Goal: Use online tool/utility: Utilize a website feature to perform a specific function

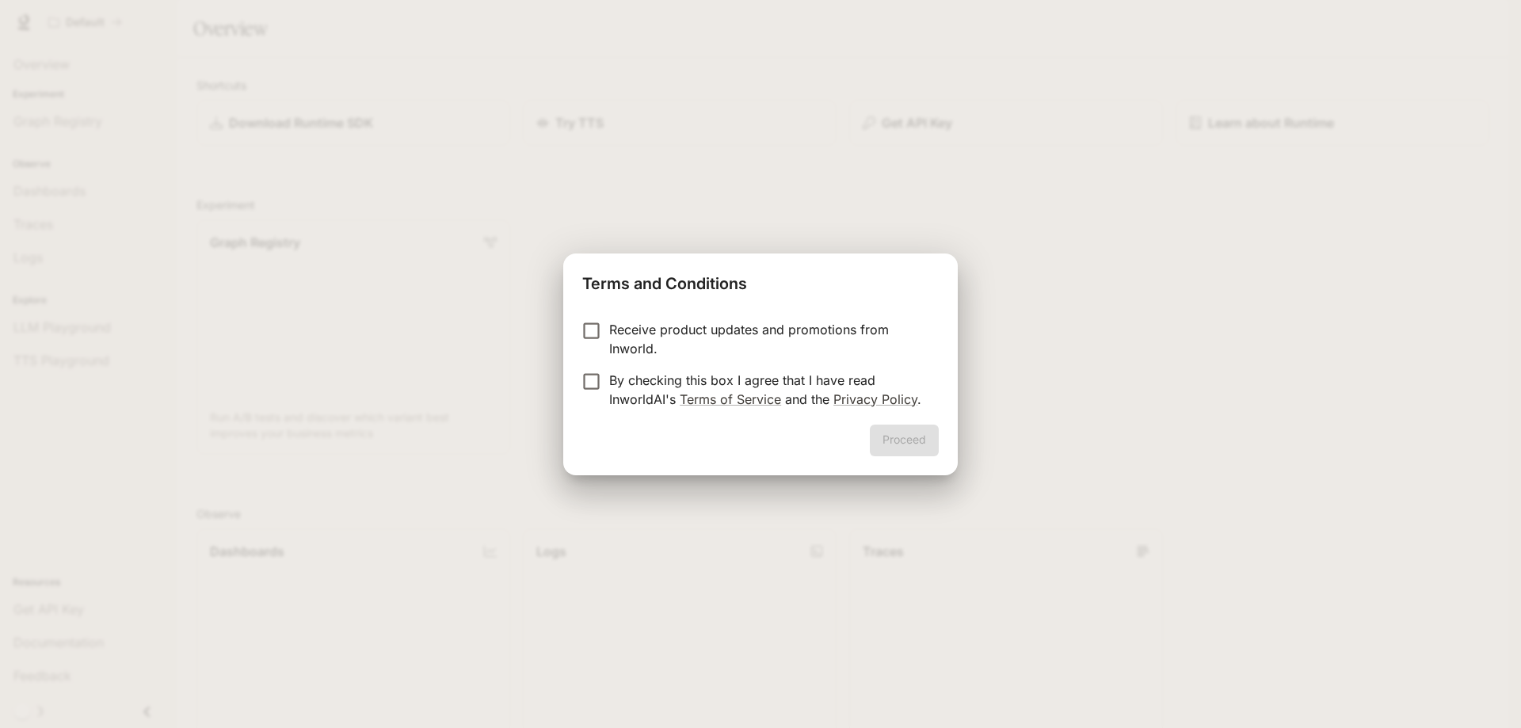
click at [627, 326] on p "Receive product updates and promotions from Inworld." at bounding box center [767, 339] width 317 height 38
click at [639, 396] on p "By checking this box I agree that I have read InworldAI's Terms of Service and …" at bounding box center [767, 390] width 317 height 38
click at [906, 458] on div "Proceed" at bounding box center [760, 450] width 395 height 51
click at [902, 441] on button "Proceed" at bounding box center [904, 441] width 69 height 32
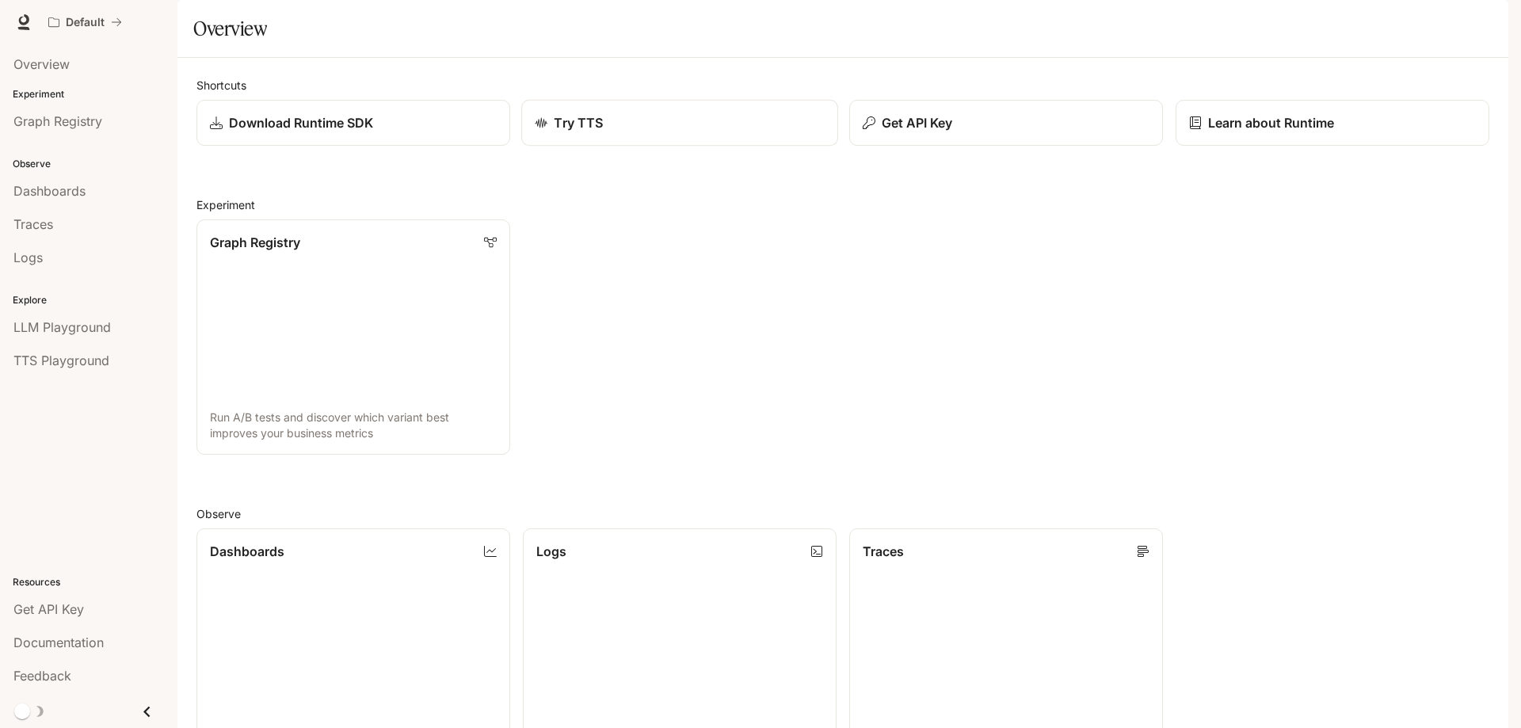
click at [628, 132] on div "Try TTS" at bounding box center [680, 122] width 290 height 19
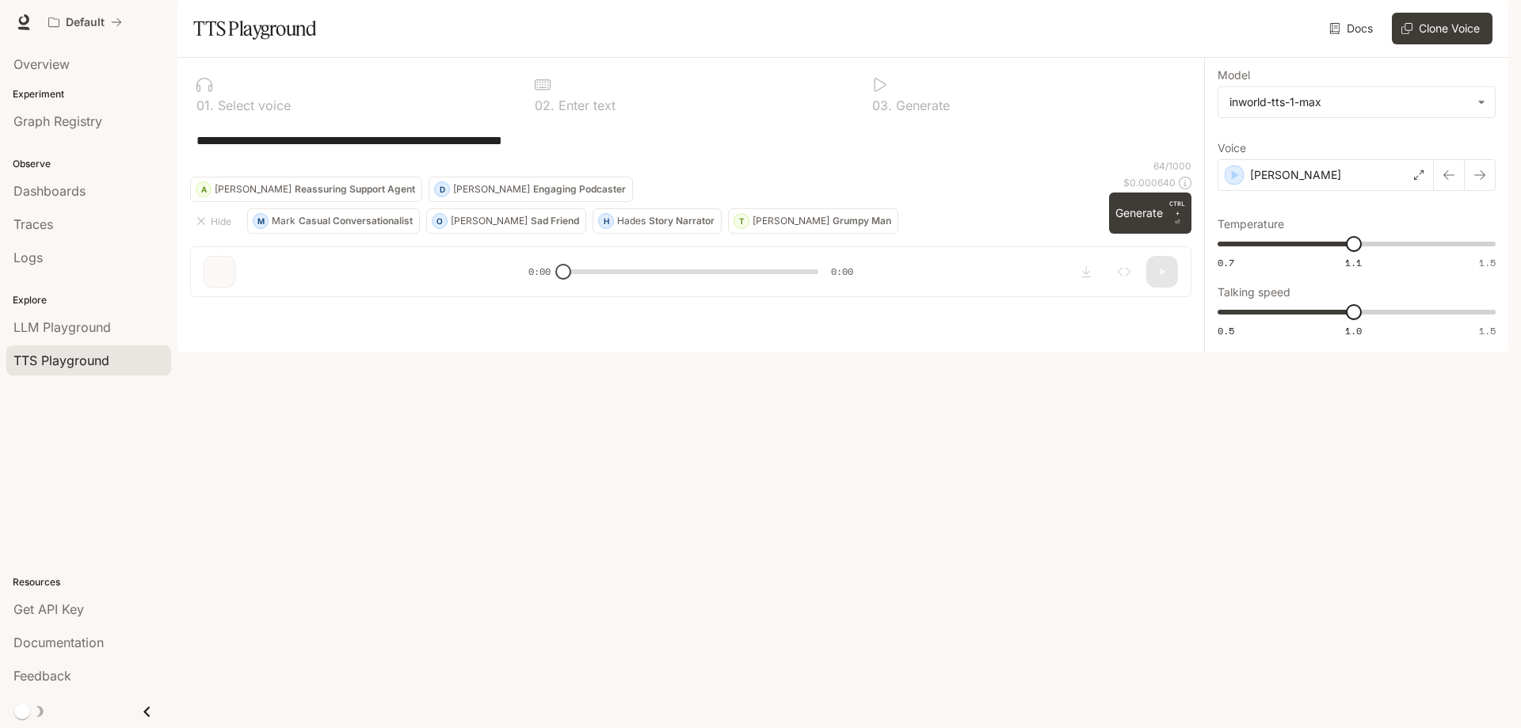
click at [259, 112] on p "Select voice" at bounding box center [252, 105] width 77 height 13
click at [208, 93] on icon at bounding box center [204, 85] width 16 height 16
click at [1282, 183] on p "[PERSON_NAME]" at bounding box center [1295, 175] width 91 height 16
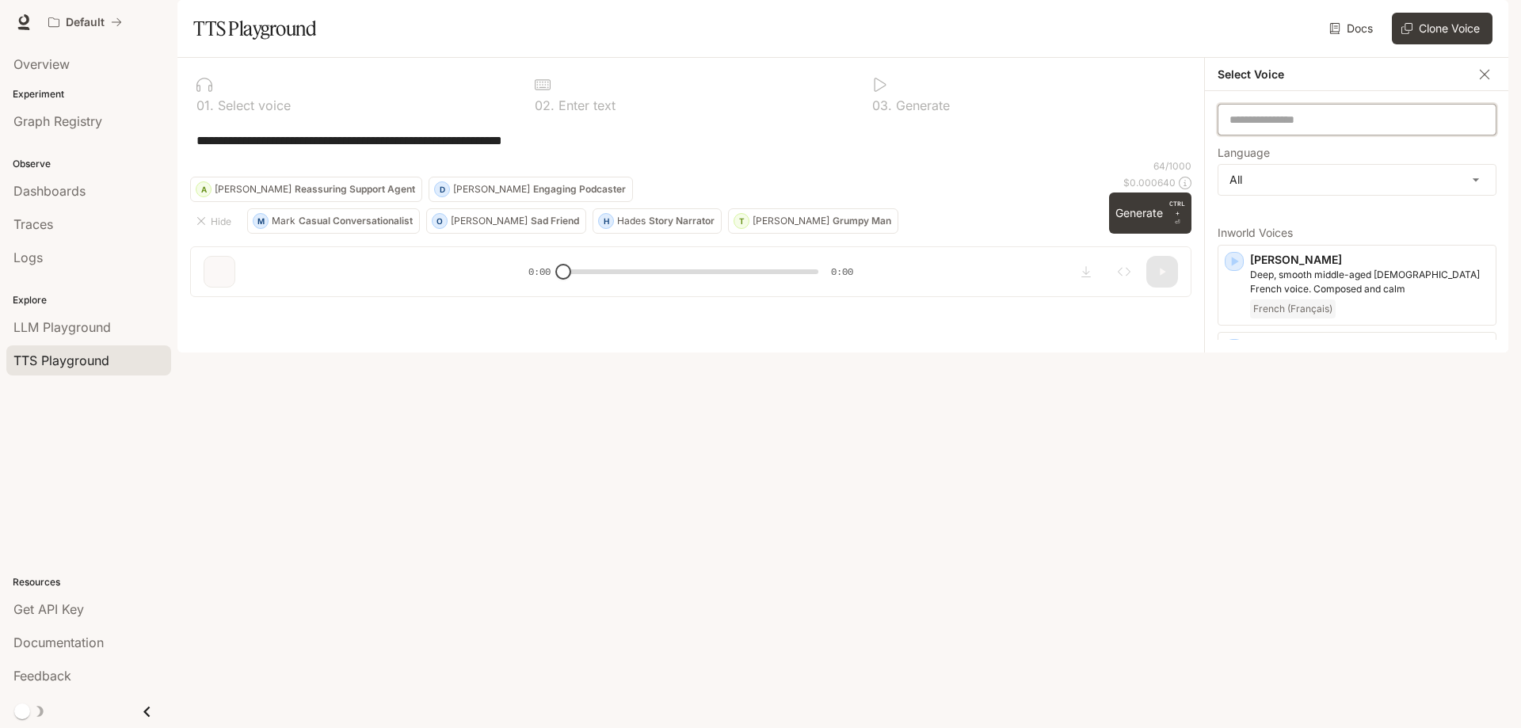
click at [1282, 128] on input "text" at bounding box center [1357, 120] width 277 height 16
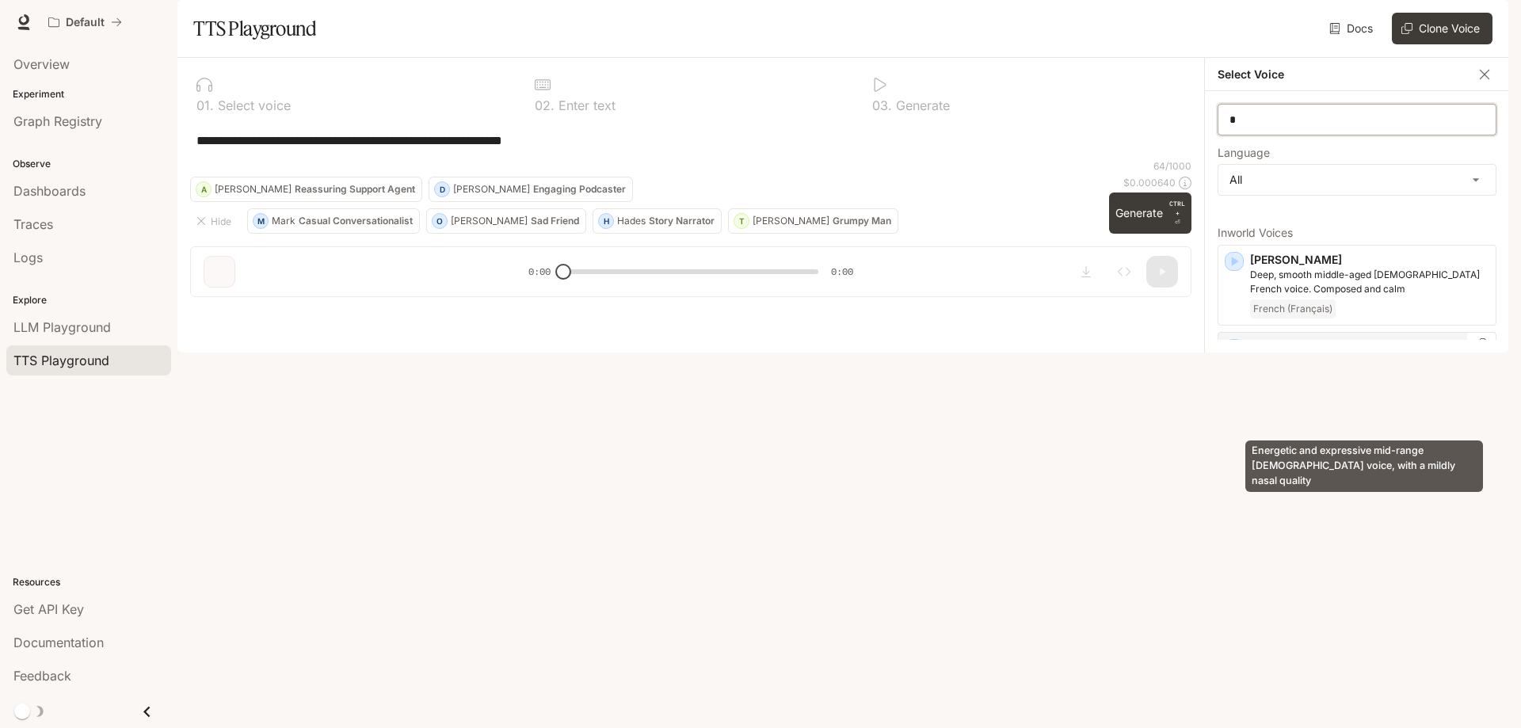
type input "*"
click at [1407, 383] on p "Energetic and expressive mid-range [DEMOGRAPHIC_DATA] voice, with a mildly nasa…" at bounding box center [1369, 369] width 239 height 29
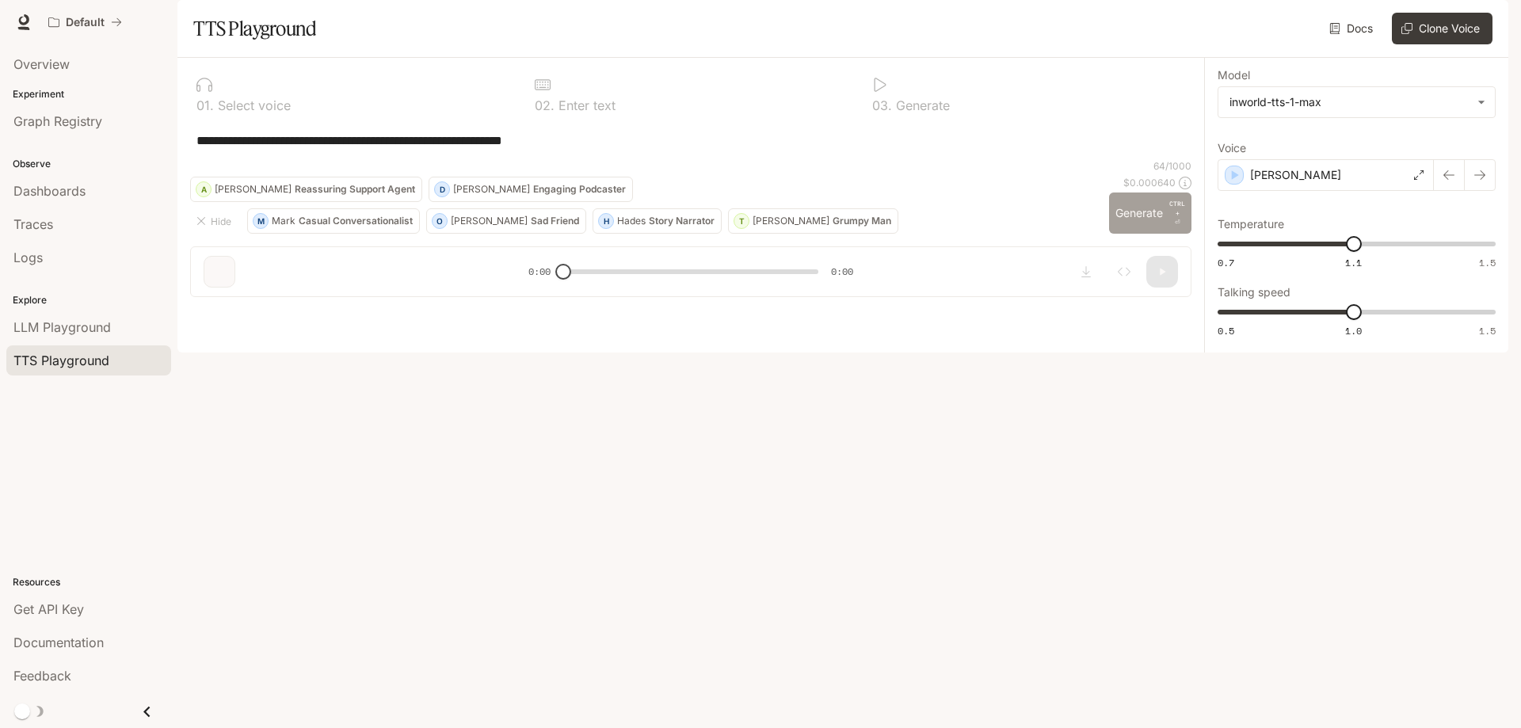
click at [1149, 234] on button "Generate CTRL + ⏎" at bounding box center [1150, 213] width 82 height 41
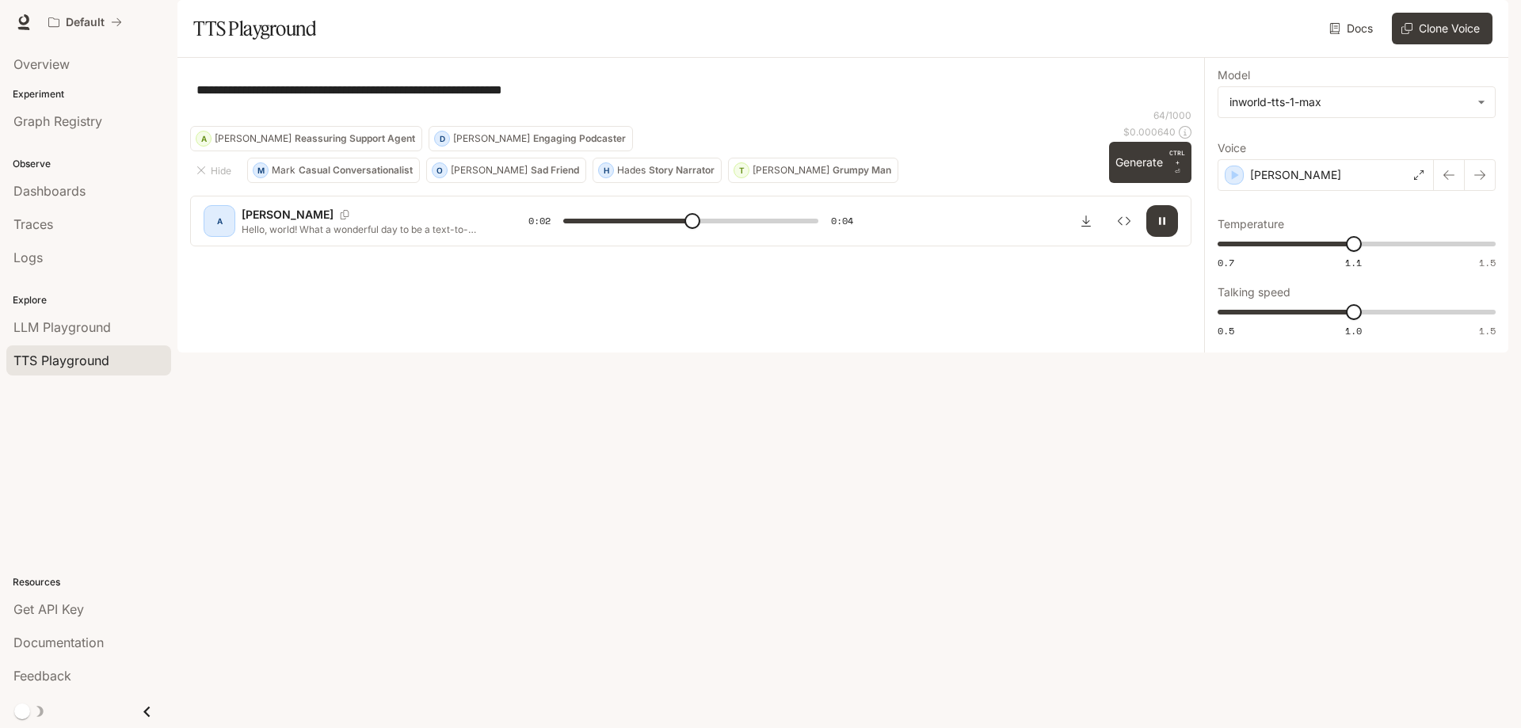
click at [1156, 227] on icon "button" at bounding box center [1162, 221] width 13 height 13
click at [846, 109] on div "**********" at bounding box center [690, 90] width 1001 height 38
click at [825, 99] on textarea "**********" at bounding box center [690, 90] width 989 height 18
click at [1358, 191] on div "[PERSON_NAME]" at bounding box center [1326, 175] width 216 height 32
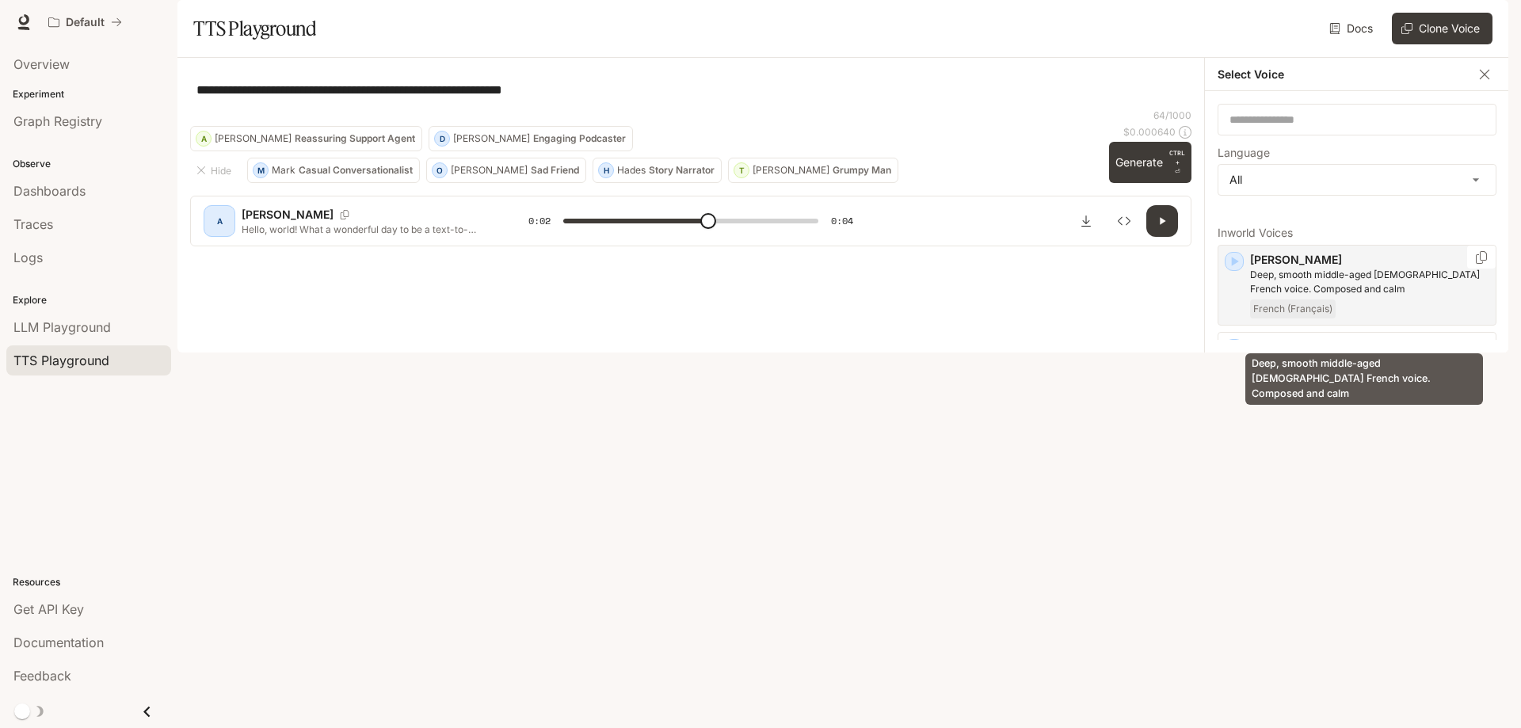
click at [1370, 296] on p "Deep, smooth middle-aged [DEMOGRAPHIC_DATA] French voice. Composed and calm" at bounding box center [1369, 282] width 239 height 29
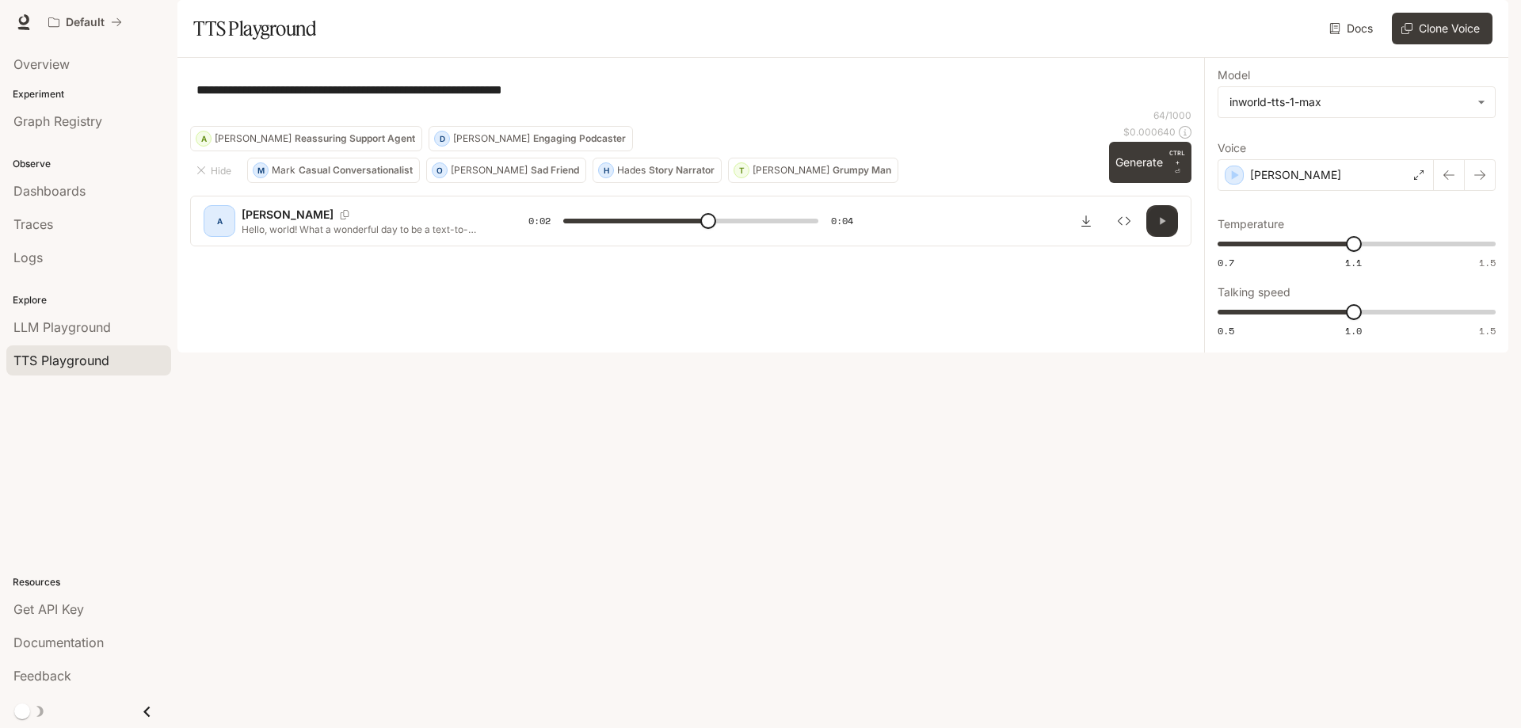
click at [1169, 237] on button "button" at bounding box center [1162, 221] width 32 height 32
click at [1170, 237] on button "button" at bounding box center [1162, 221] width 32 height 32
click at [1148, 183] on button "Generate CTRL + ⏎" at bounding box center [1150, 162] width 82 height 41
click at [1157, 237] on button "button" at bounding box center [1162, 221] width 32 height 32
click at [1353, 191] on div "[PERSON_NAME]" at bounding box center [1326, 175] width 216 height 32
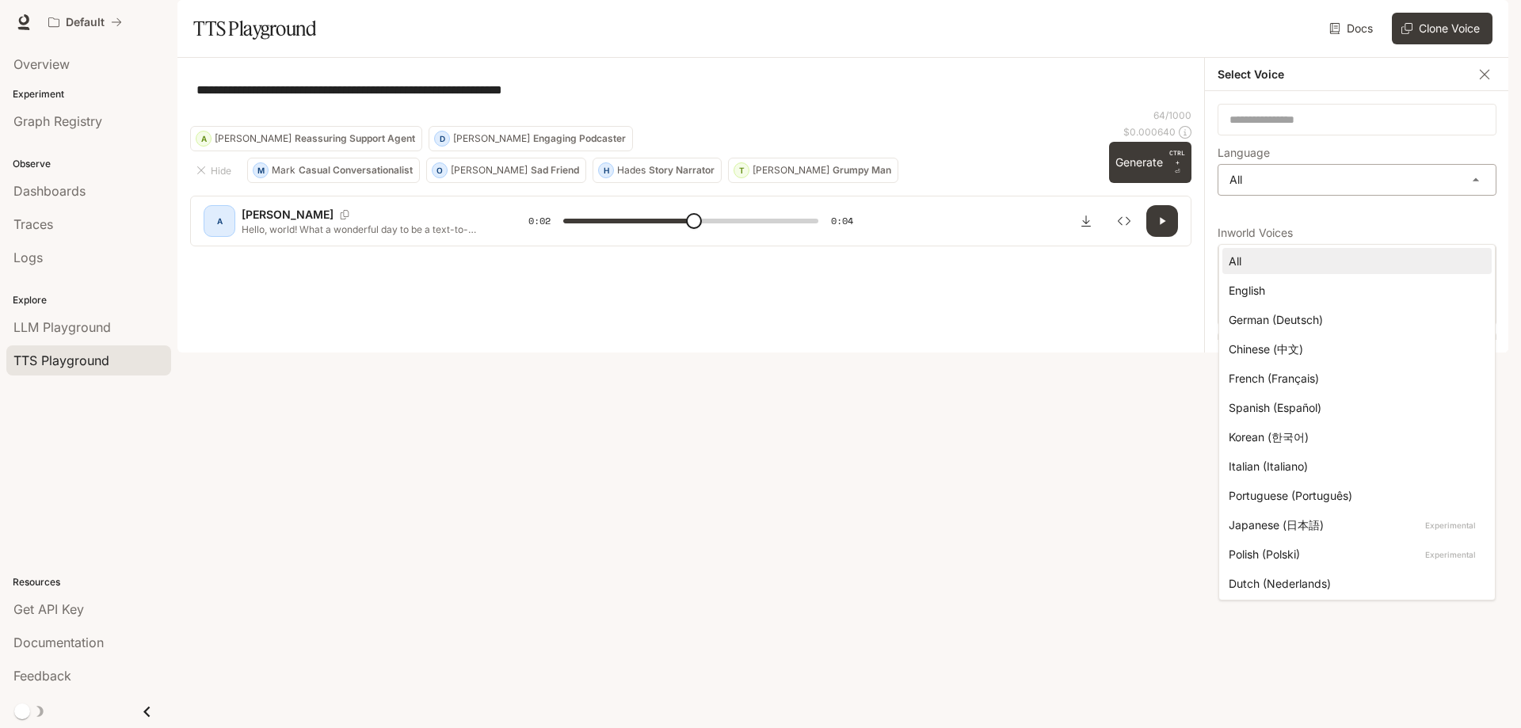
click at [1418, 227] on body "**********" at bounding box center [760, 364] width 1521 height 728
click at [1354, 287] on div "English" at bounding box center [1354, 290] width 250 height 17
type input "***"
type input "*****"
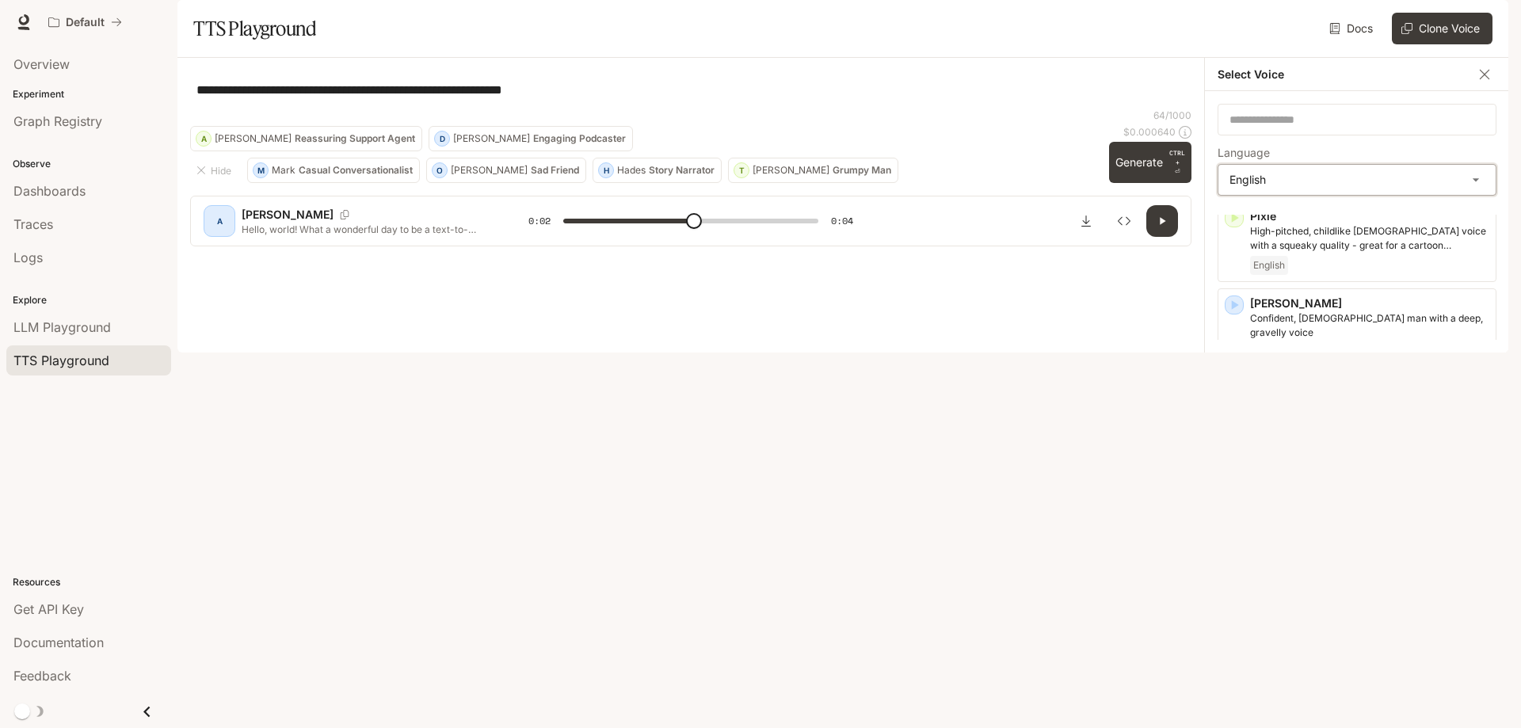
scroll to position [883, 0]
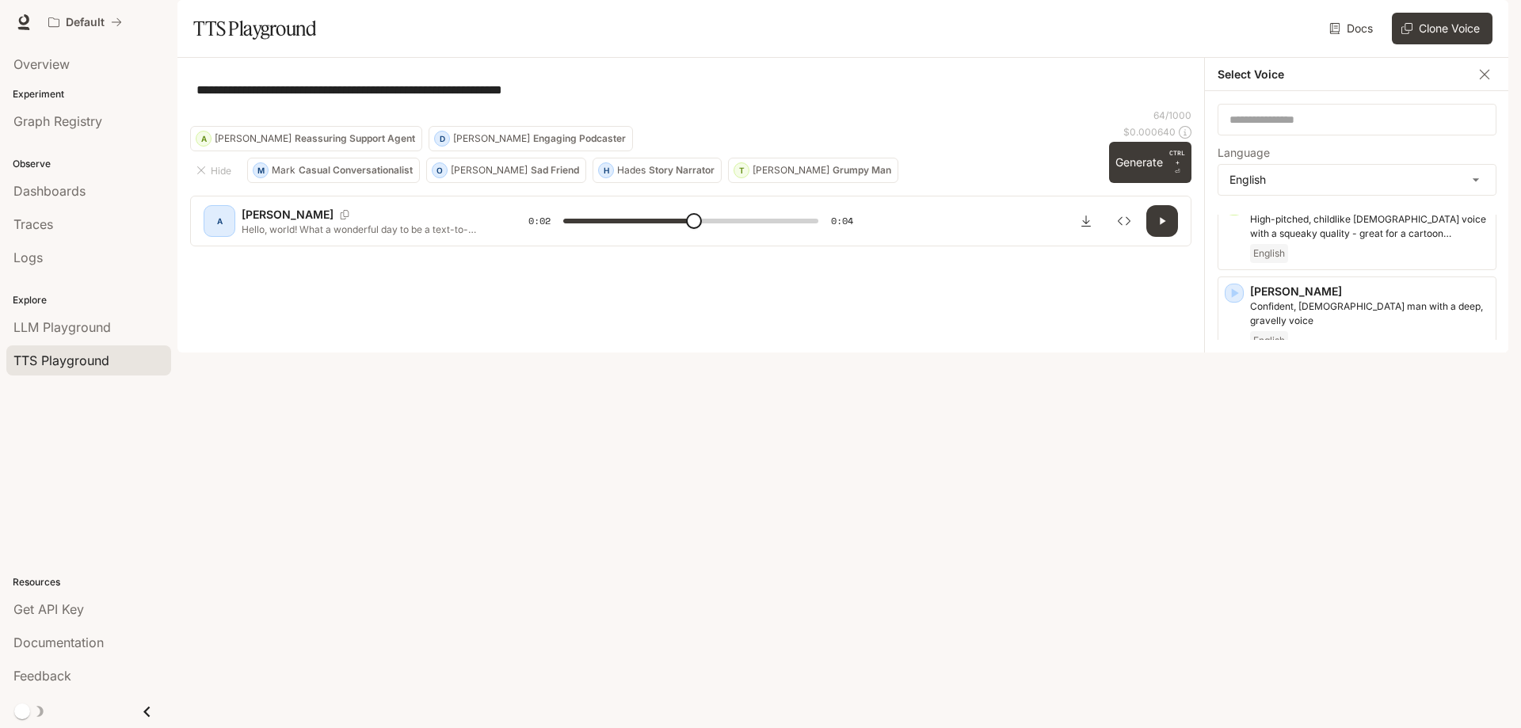
click at [1381, 597] on div "English" at bounding box center [1369, 602] width 239 height 19
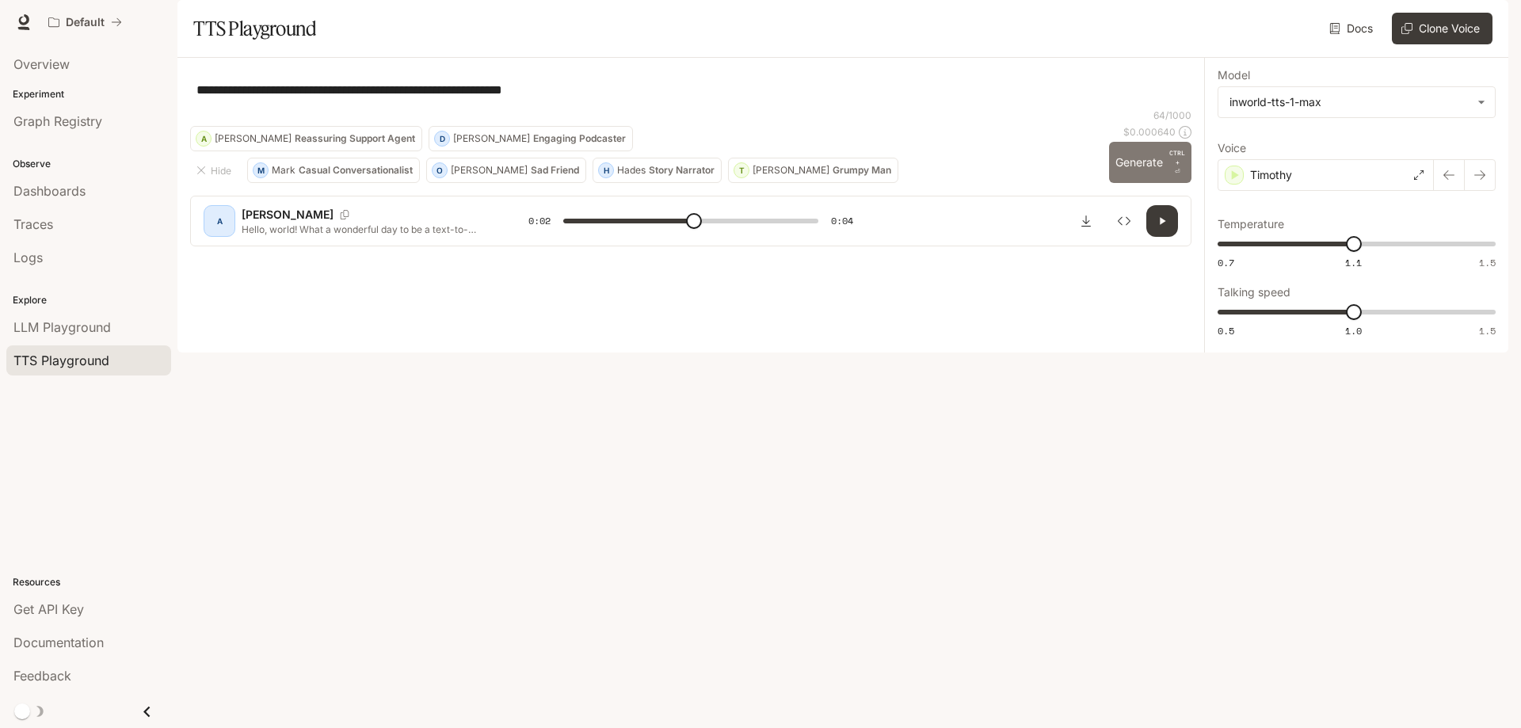
click at [1179, 167] on p "CTRL +" at bounding box center [1177, 157] width 16 height 19
click at [1340, 191] on div "Timothy" at bounding box center [1326, 175] width 216 height 32
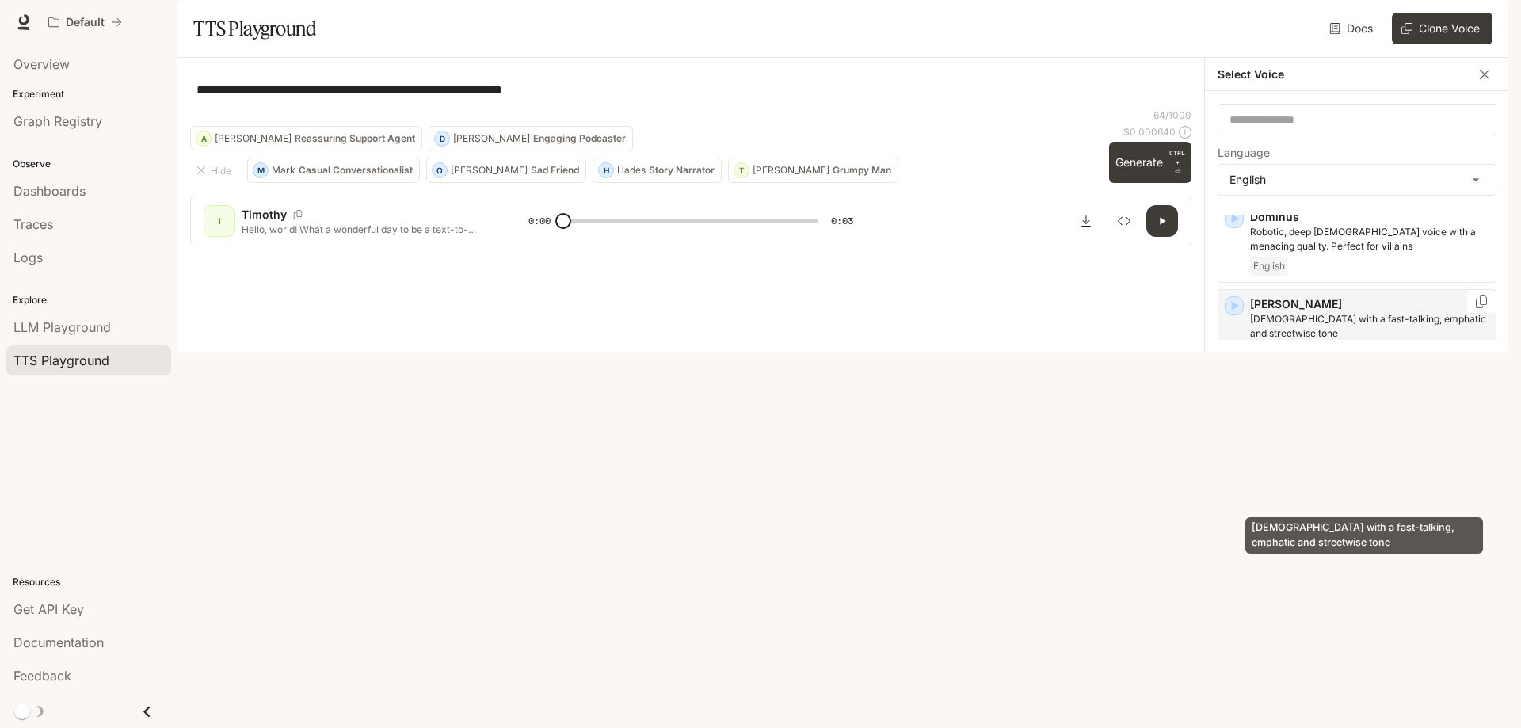
scroll to position [713, 0]
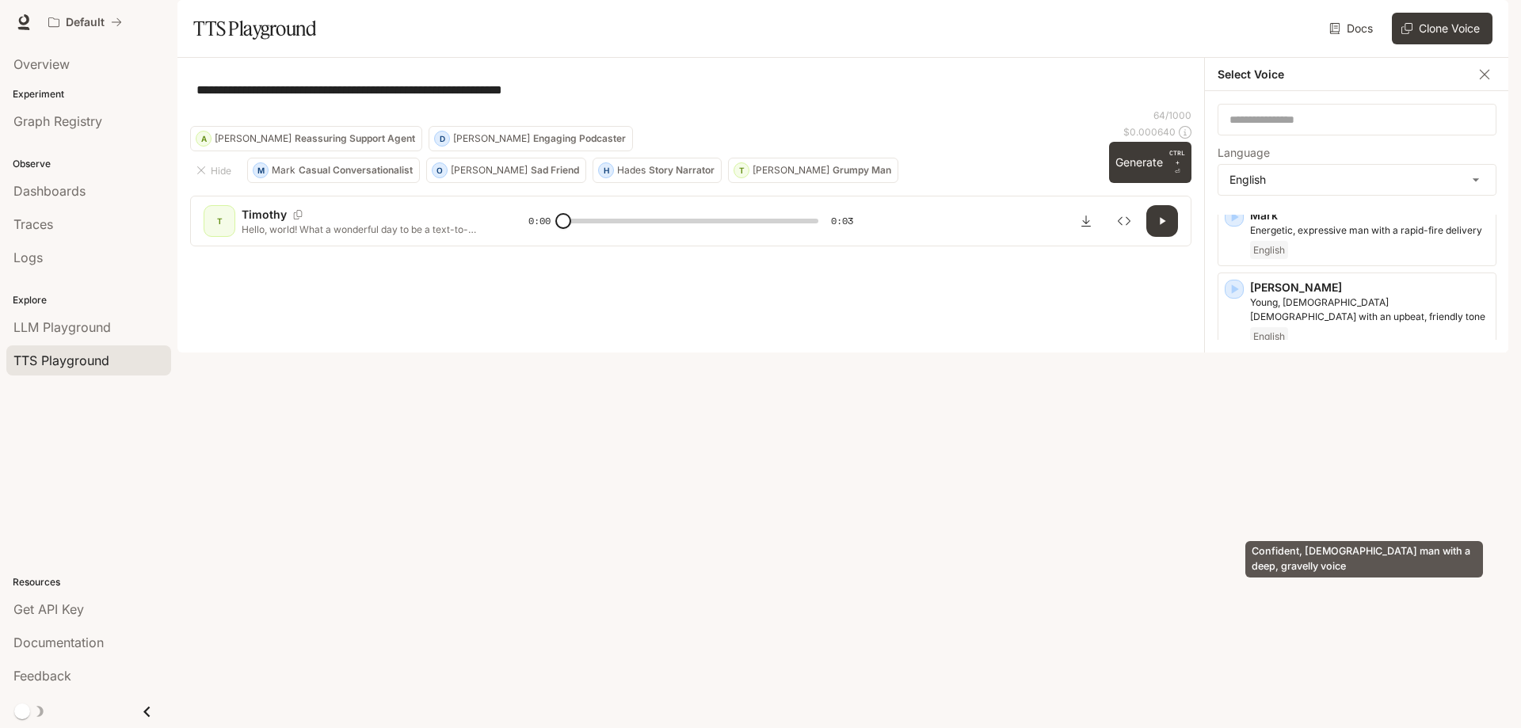
click at [1349, 498] on p "Confident, [DEMOGRAPHIC_DATA] man with a deep, gravelly voice" at bounding box center [1369, 484] width 239 height 29
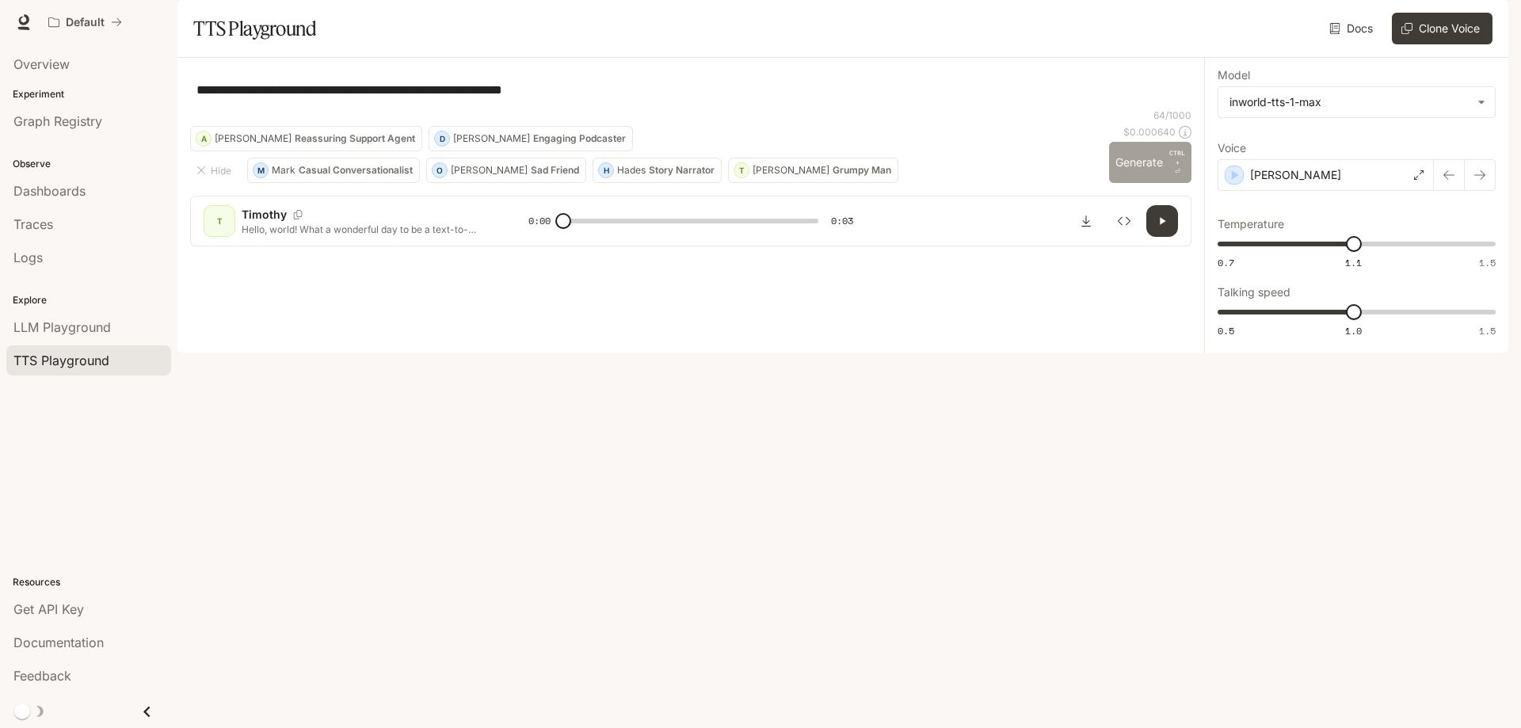
click at [1157, 183] on button "Generate CTRL + ⏎" at bounding box center [1150, 162] width 82 height 41
click at [1166, 237] on button "button" at bounding box center [1162, 221] width 32 height 32
click at [1371, 191] on div "[PERSON_NAME]" at bounding box center [1326, 175] width 216 height 32
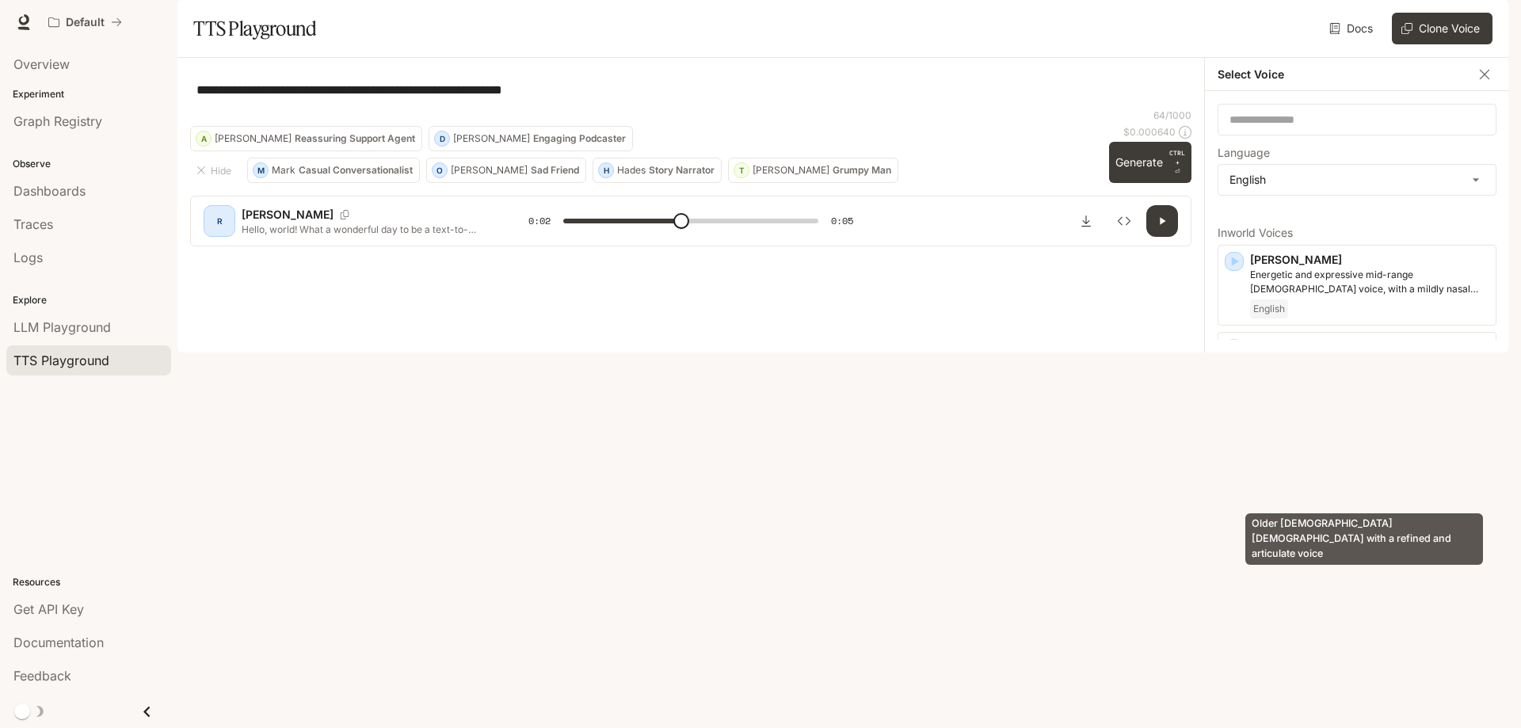
click at [1388, 456] on p "Older [DEMOGRAPHIC_DATA] [DEMOGRAPHIC_DATA] with a refined and articulate voice" at bounding box center [1369, 442] width 239 height 29
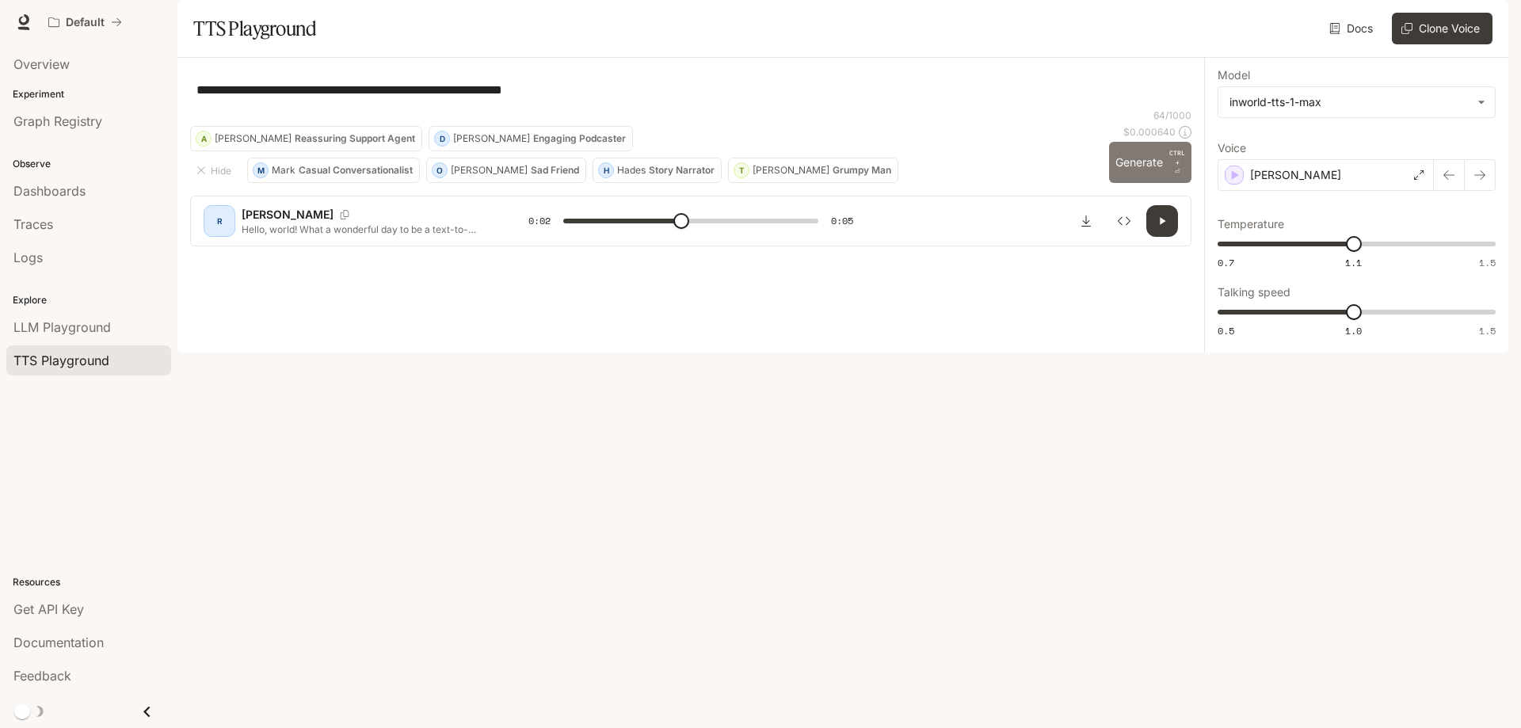
click at [1177, 167] on p "CTRL +" at bounding box center [1177, 157] width 16 height 19
type input "*"
click at [1373, 191] on div "[PERSON_NAME]" at bounding box center [1326, 175] width 216 height 32
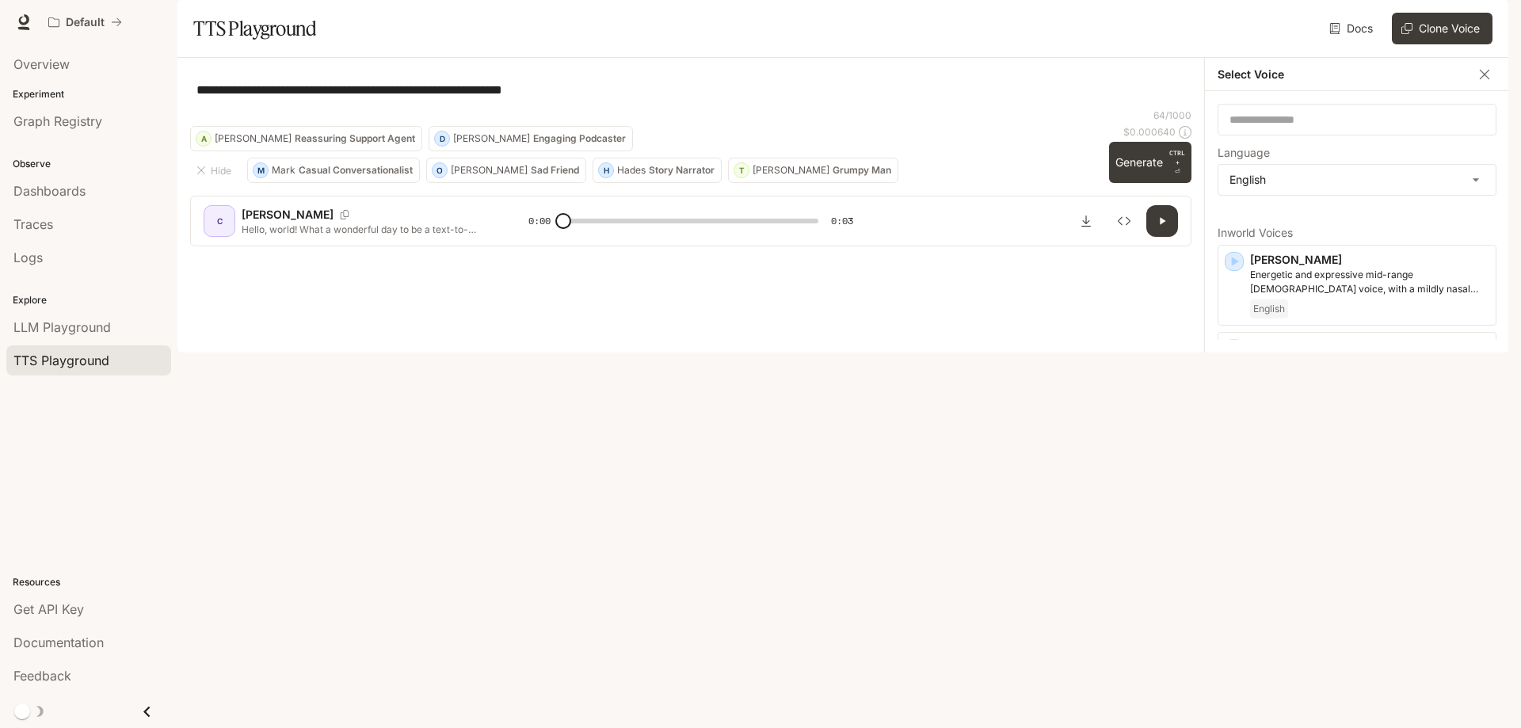
click at [1494, 91] on div "Select Voice" at bounding box center [1357, 74] width 304 height 33
click at [1487, 82] on icon "button" at bounding box center [1485, 75] width 16 height 16
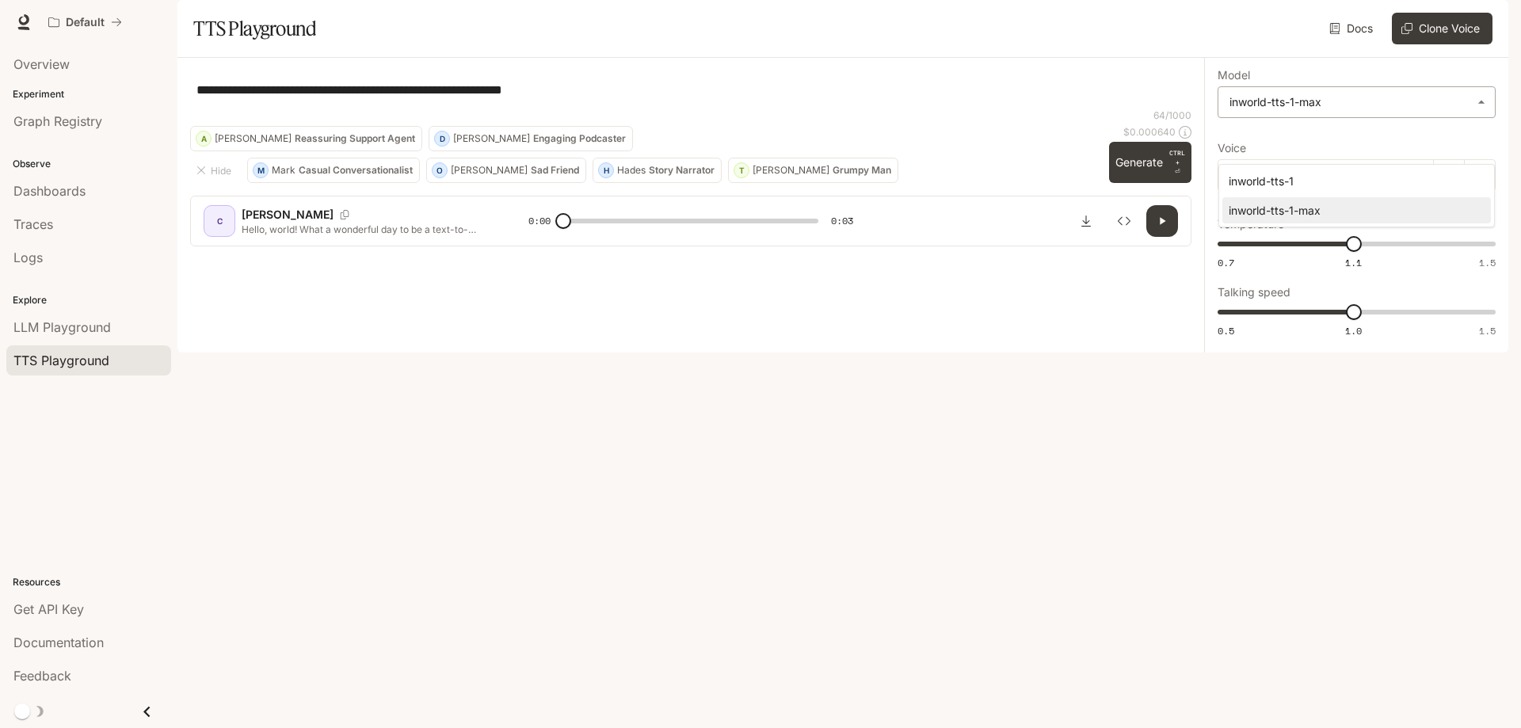
click at [1377, 136] on body "**********" at bounding box center [760, 364] width 1521 height 728
click at [1384, 175] on div "inworld-tts-1" at bounding box center [1354, 181] width 250 height 17
type input "**********"
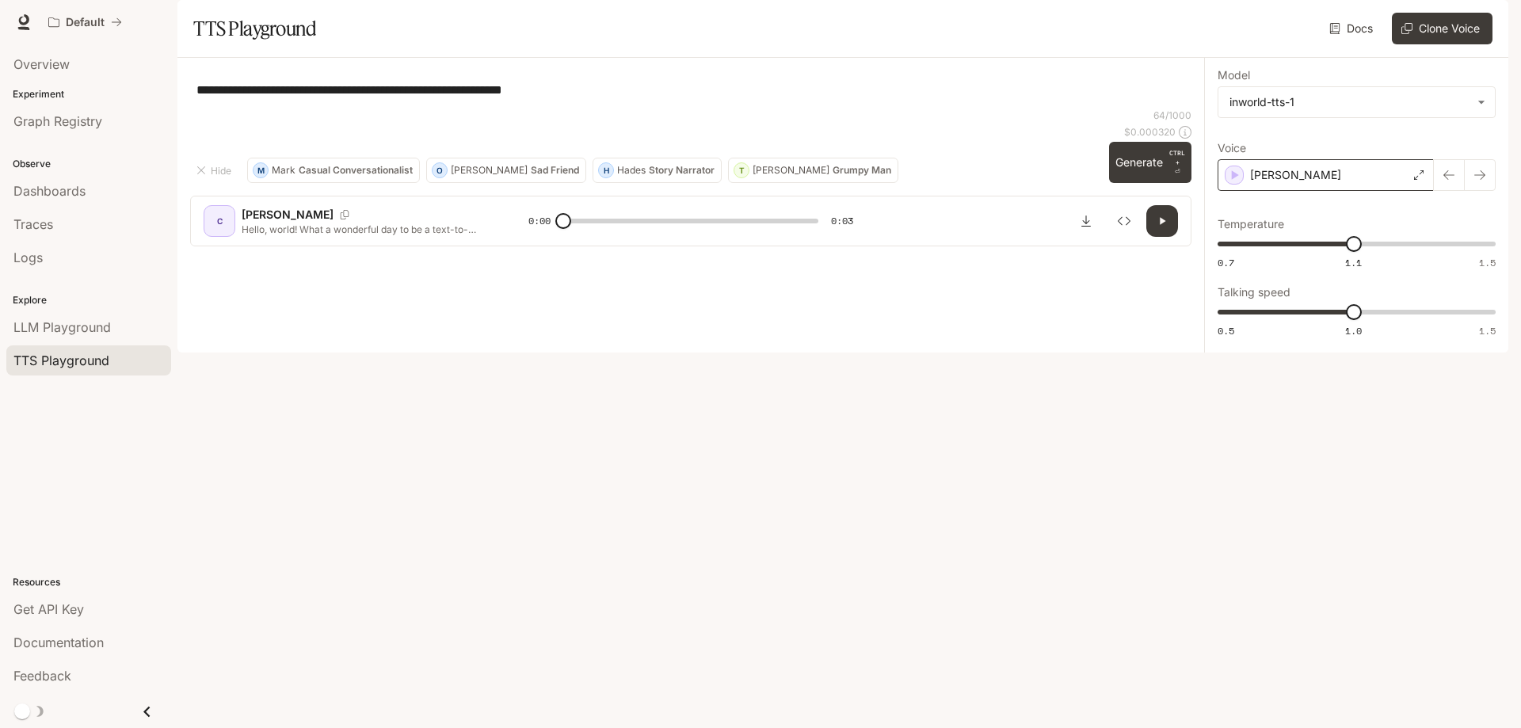
click at [1373, 191] on div "[PERSON_NAME]" at bounding box center [1326, 175] width 216 height 32
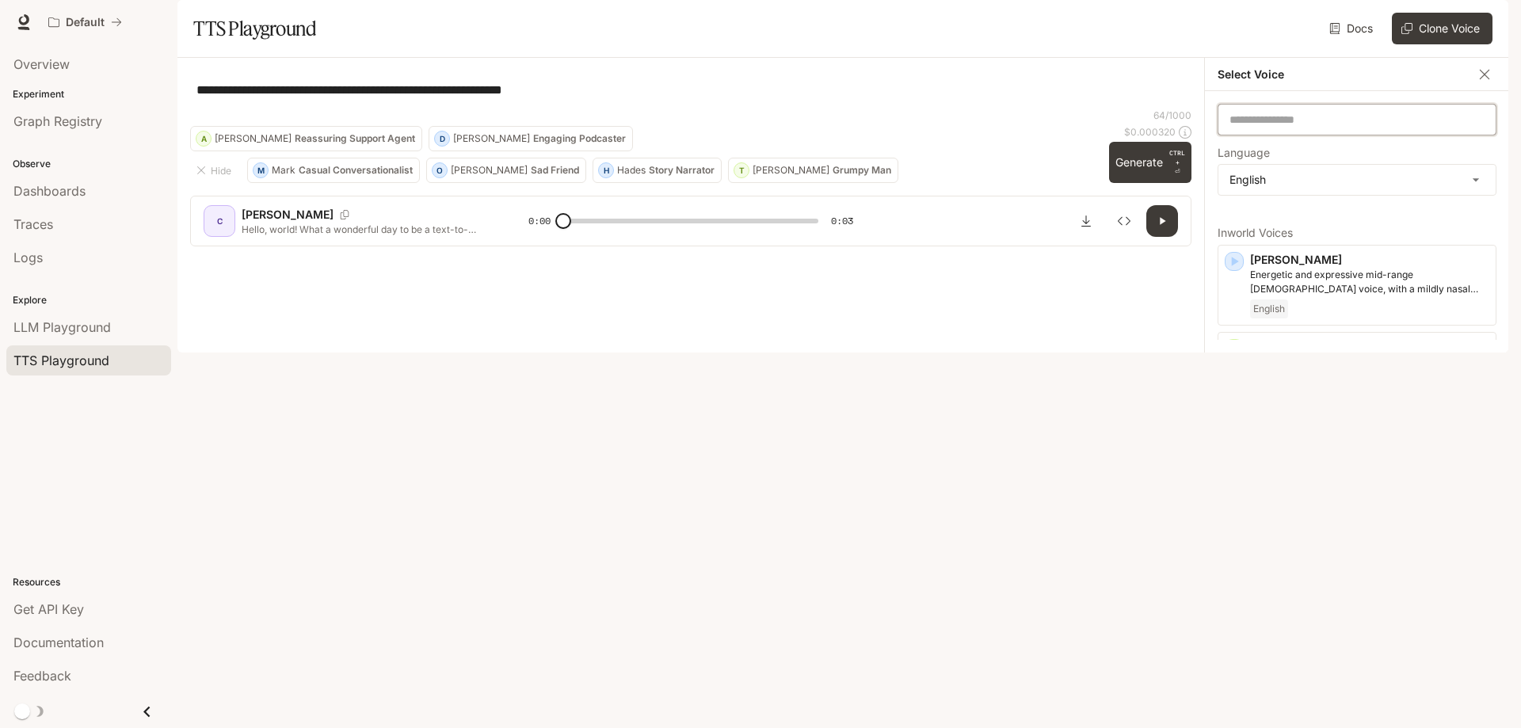
click at [1375, 128] on input "text" at bounding box center [1357, 120] width 277 height 16
type input "*"
